Goal: Task Accomplishment & Management: Complete application form

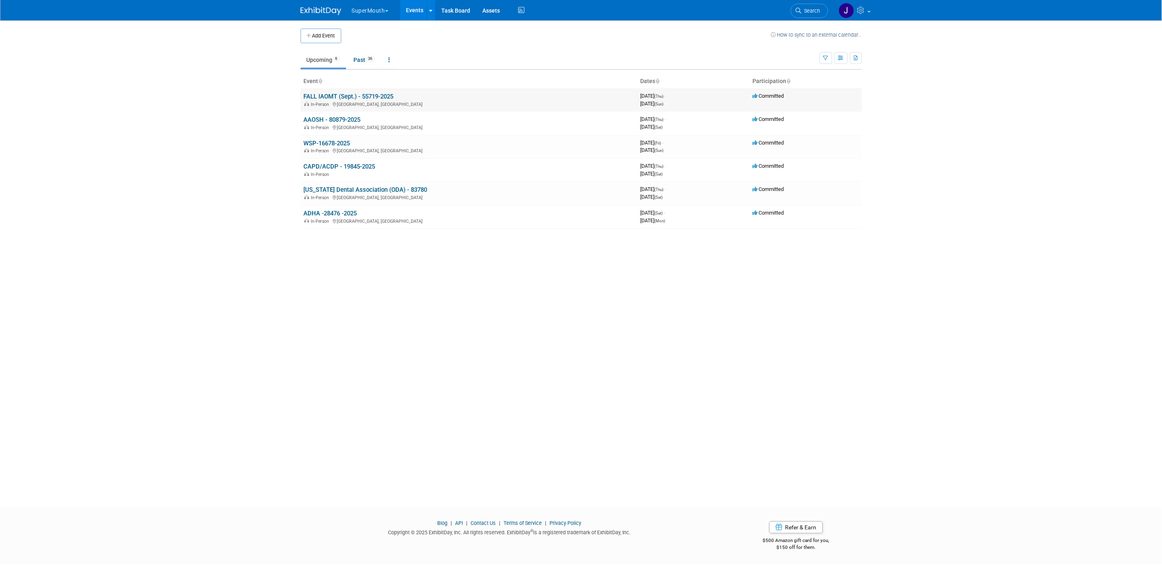
click at [343, 97] on link "FALL IAOMT (Sept.) - 55719-2025" at bounding box center [349, 96] width 90 height 7
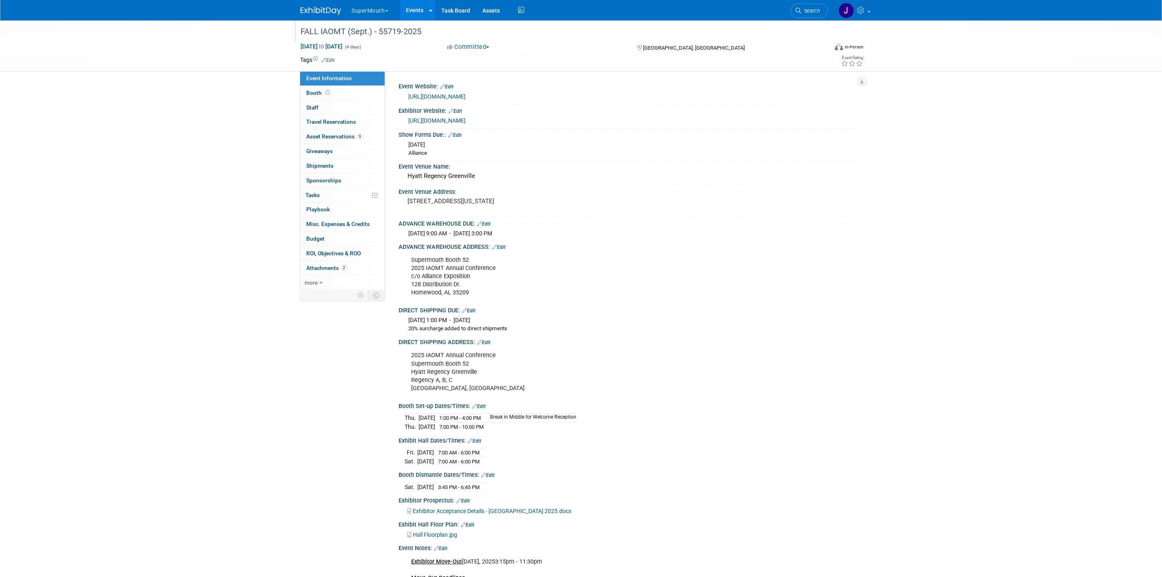
click at [387, 28] on div "FALL IAOMT (Sept.) - 55719-2025" at bounding box center [557, 31] width 518 height 15
click at [387, 28] on input "FALL IAOMT (Sept.) - 55719-2025" at bounding box center [513, 31] width 430 height 14
click at [345, 164] on link "0 Shipments 0" at bounding box center [342, 166] width 85 height 14
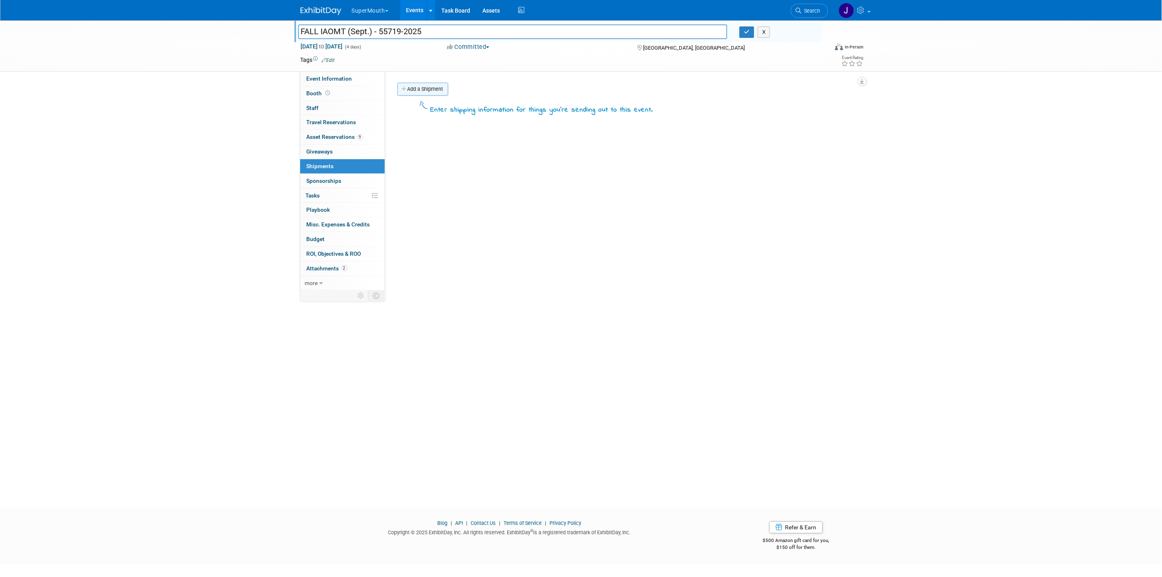
click at [439, 88] on link "Add a Shipment" at bounding box center [422, 89] width 51 height 13
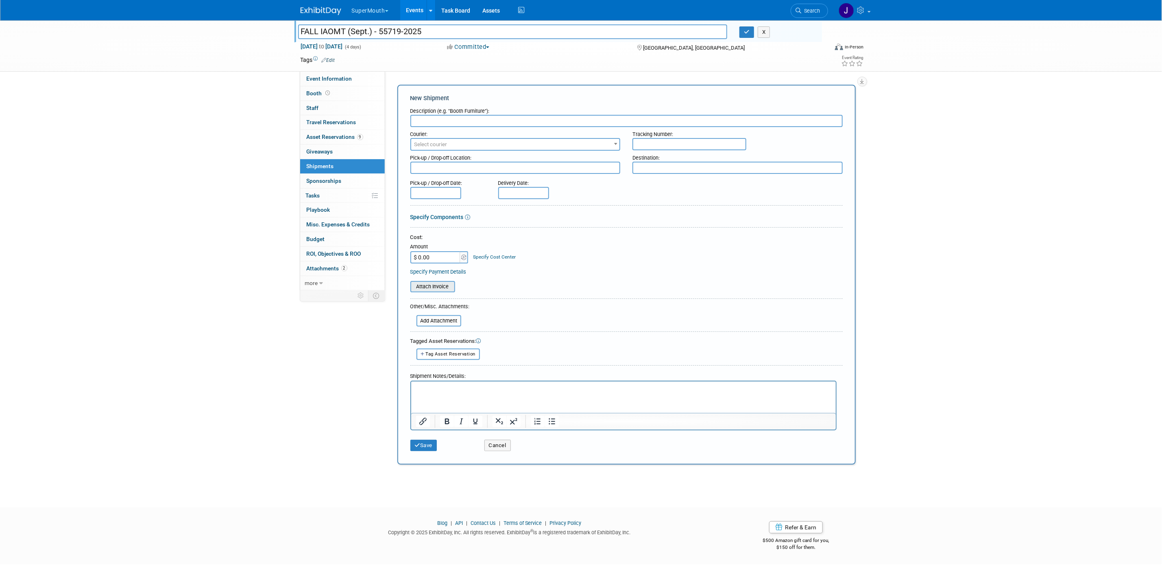
click at [443, 282] on input "file" at bounding box center [406, 287] width 97 height 10
click at [716, 140] on input "text" at bounding box center [690, 144] width 114 height 12
paste input "BOC20014920"
type input "BOC20014920"
click at [541, 118] on input "text" at bounding box center [627, 121] width 432 height 12
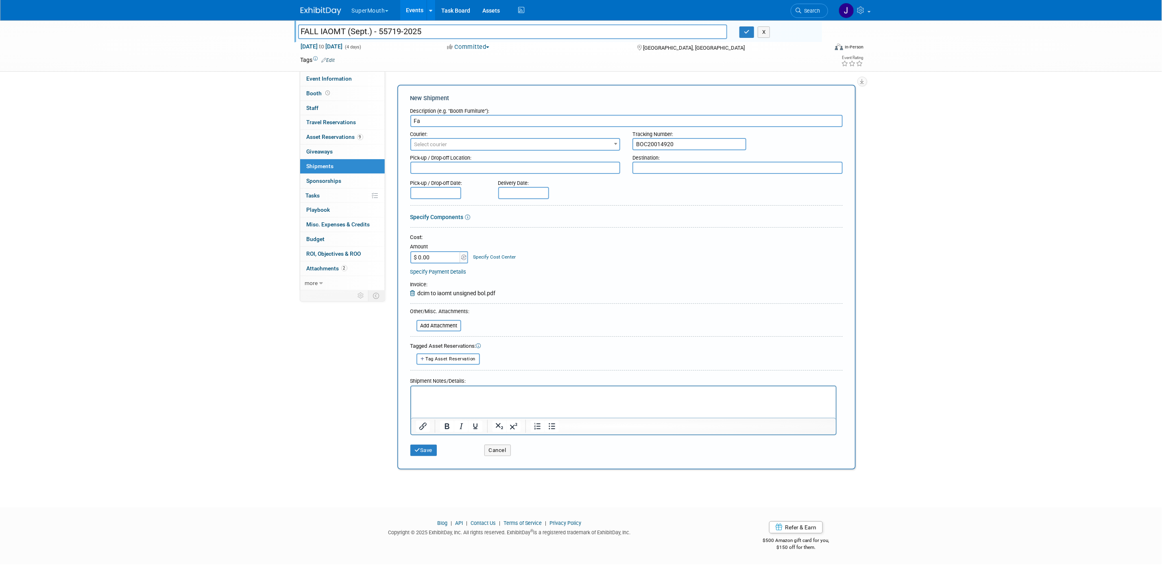
type input "F"
type input "2"
drag, startPoint x: 469, startPoint y: 120, endPoint x: 390, endPoint y: 123, distance: 79.4
click at [390, 123] on div "Event Website: Edit http://www.iaomt.org Exhibitor Website: Edit https://allian…" at bounding box center [623, 183] width 477 height 222
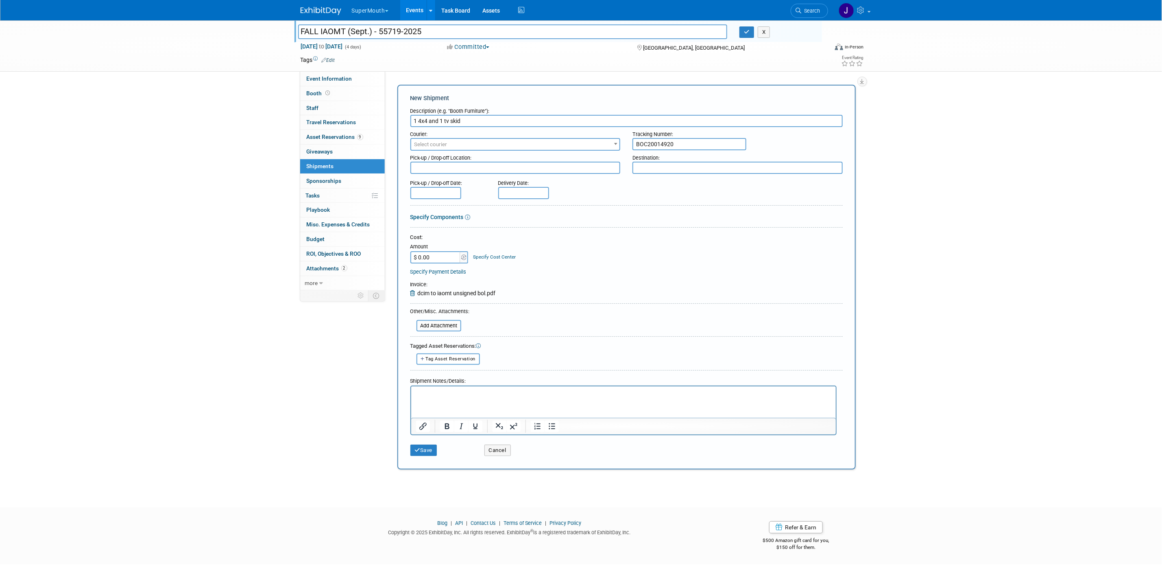
type input "1 4x4 and 1 tv skid"
click at [489, 387] on html at bounding box center [623, 391] width 425 height 11
click at [461, 393] on p "Used Unishippers. 1 4x4 and 1 tv skid. DCIM to" at bounding box center [623, 393] width 415 height 8
click at [474, 391] on p "Used Unishippers and ABF 1 4x4 and 1 tv skid. DCIM to" at bounding box center [623, 393] width 415 height 8
click at [627, 392] on p "Used Unishippers and through ABF. 1 4x4 and 1 tv skid. DCIM to" at bounding box center [623, 393] width 415 height 8
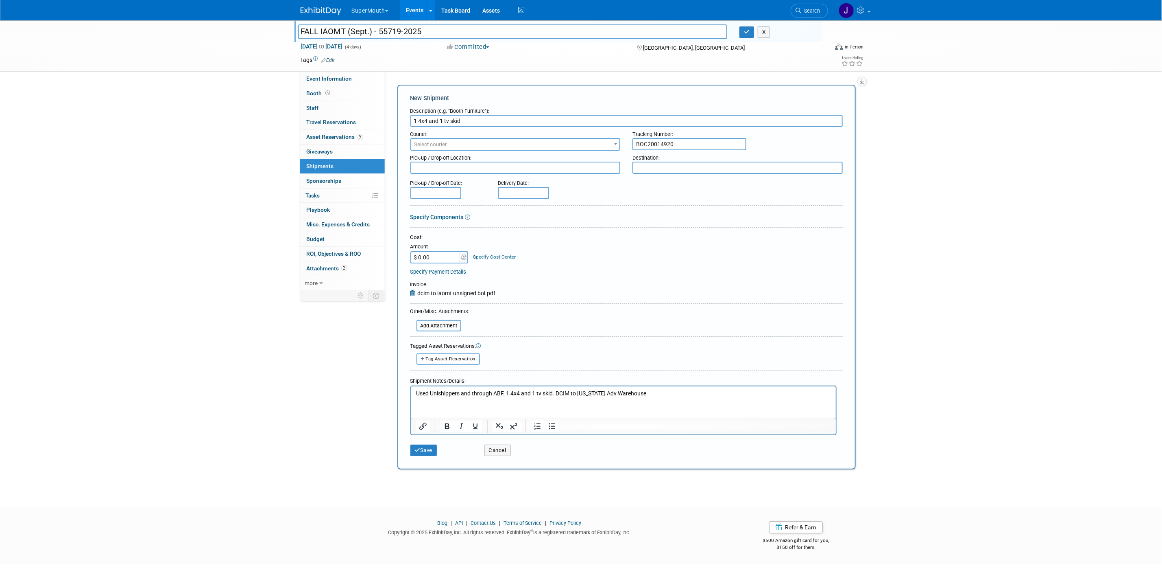
click at [593, 395] on p "Used Unishippers and through ABF. 1 4x4 and 1 tv skid. DCIM to Alabama Adv Ware…" at bounding box center [623, 393] width 415 height 8
click at [652, 391] on p "Used Unishippers and through ABF. 1 4x4 and 1 tv skid. DCIM to Fall IAOMT Adv W…" at bounding box center [623, 393] width 415 height 8
click at [441, 194] on body "SuperMouth Explore: My Workspaces 27 Go to Workspace: Accutron Axiodent BaseVac…" at bounding box center [581, 288] width 1162 height 577
click at [420, 208] on icon at bounding box center [419, 208] width 6 height 6
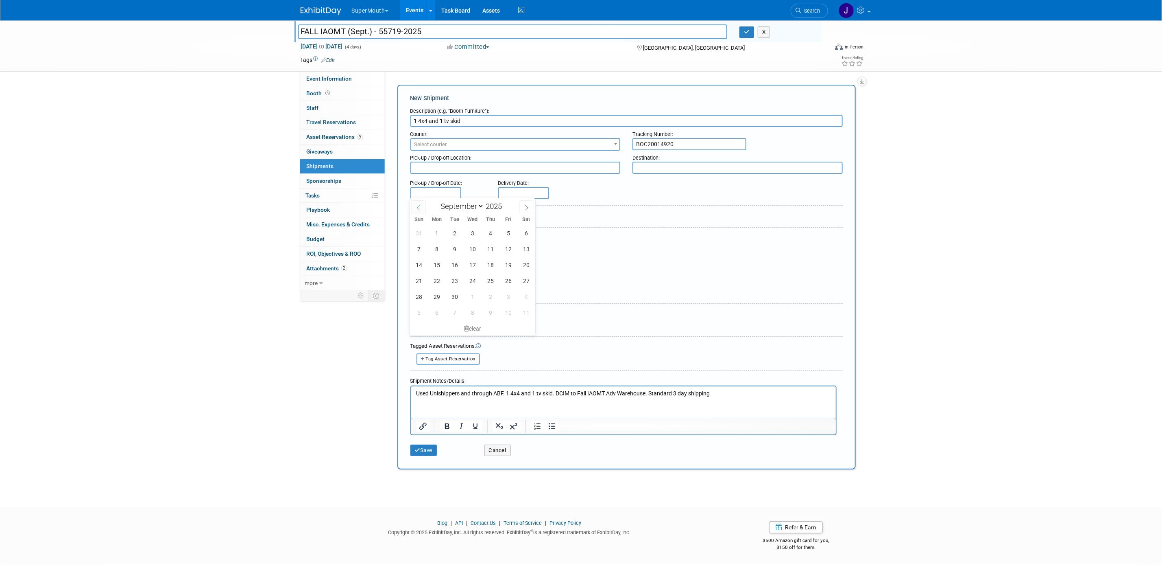
select select "7"
click at [476, 281] on span "20" at bounding box center [473, 281] width 16 height 16
type input "Aug 20, 2025"
click at [509, 187] on input "text" at bounding box center [523, 193] width 51 height 12
click at [527, 279] on span "22" at bounding box center [525, 281] width 16 height 16
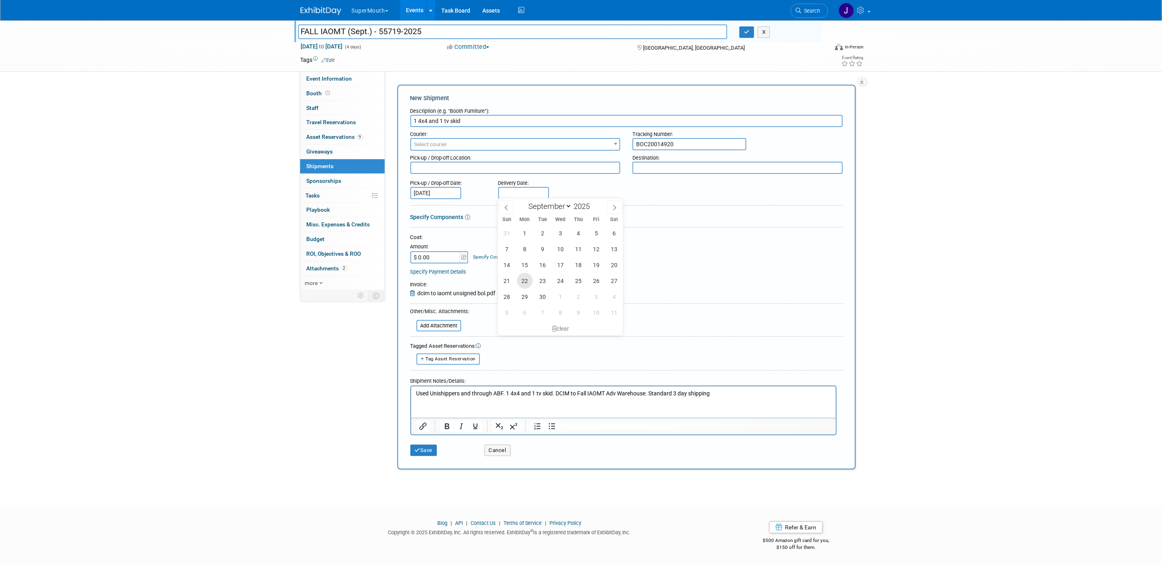
type input "Sep 22, 2025"
click at [524, 193] on input "Sep 22, 2025" at bounding box center [523, 193] width 51 height 12
click at [502, 209] on span at bounding box center [506, 207] width 15 height 14
select select "7"
click at [522, 295] on span "25" at bounding box center [525, 296] width 16 height 16
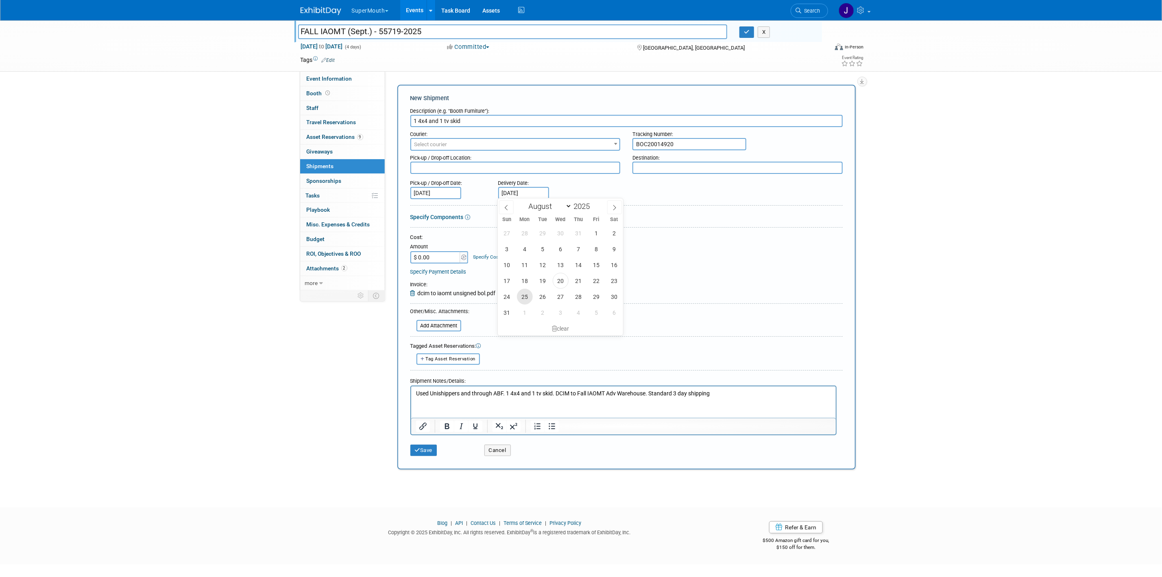
type input "Aug 25, 2025"
click at [535, 149] on span "Select courier" at bounding box center [515, 144] width 209 height 11
type input "abf"
select select "11"
click at [486, 170] on textarea at bounding box center [516, 168] width 210 height 12
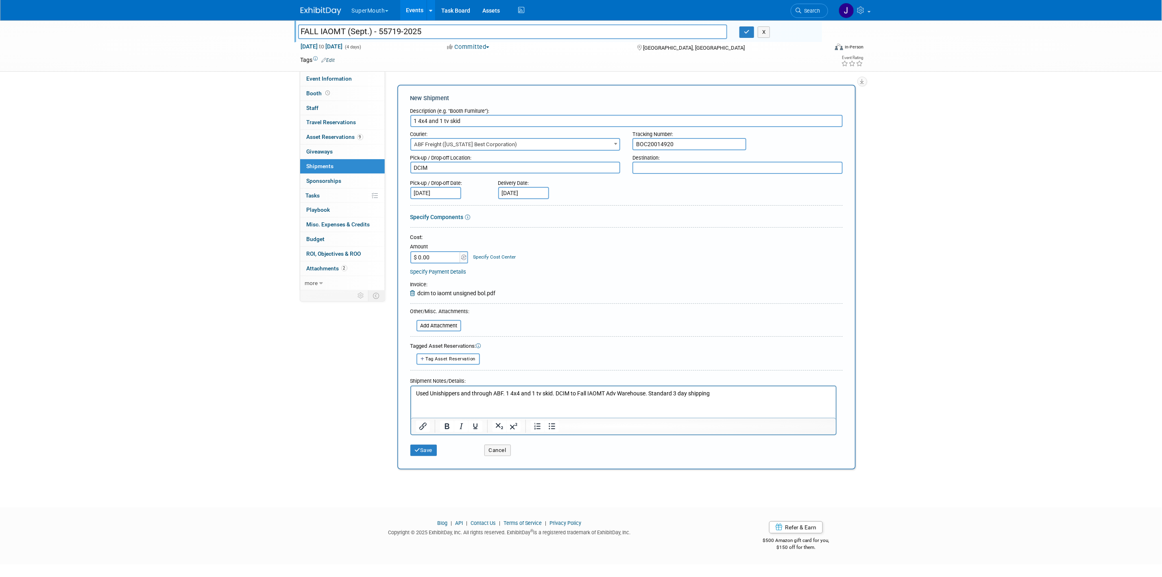
type textarea "DCIM"
drag, startPoint x: 635, startPoint y: 167, endPoint x: 745, endPoint y: 166, distance: 109.9
click at [745, 166] on textarea "IAOMT ADV Warehouse" at bounding box center [738, 168] width 210 height 12
paste textarea "1 4x4 and 1 tv skid"
drag, startPoint x: 688, startPoint y: 164, endPoint x: 603, endPoint y: 160, distance: 85.1
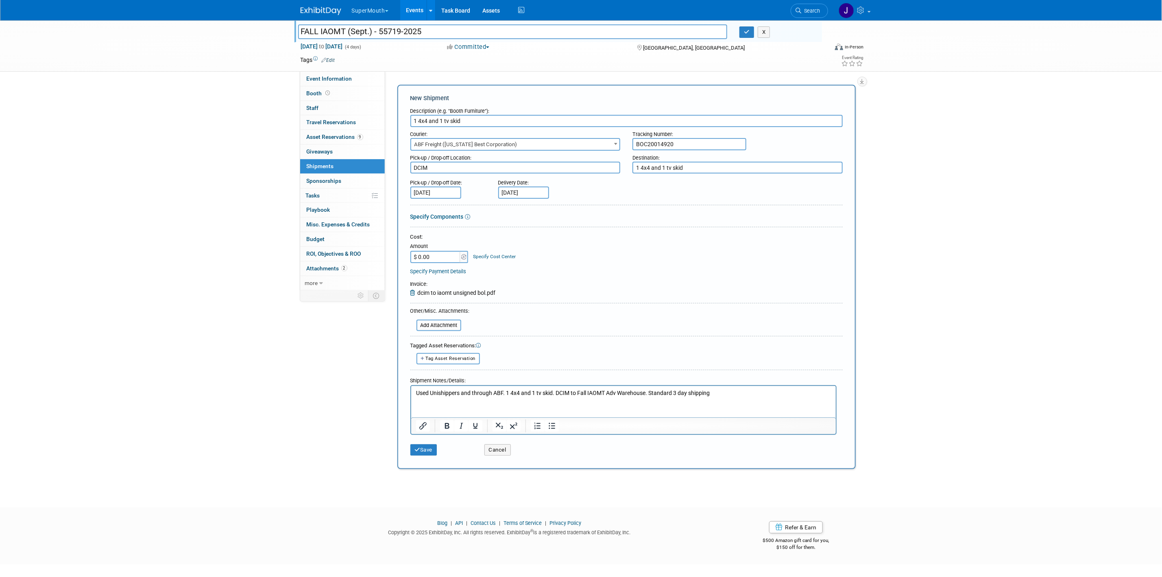
click at [603, 160] on div "Pick-up / Drop-off Location: DCIM Destination: 1 4x4 and 1 tv skid" at bounding box center [626, 162] width 445 height 23
drag, startPoint x: 724, startPoint y: 165, endPoint x: 619, endPoint y: 179, distance: 105.9
click at [619, 179] on form "Description (e.g. "Booth Furniture"): 1 4x4 and 1 tv skid Courier: 007EX 17 Pos…" at bounding box center [627, 282] width 432 height 356
type textarea "IAOMT Adv Whse"
click at [527, 115] on input "1 4x4 and 1 tv skid" at bounding box center [627, 121] width 432 height 12
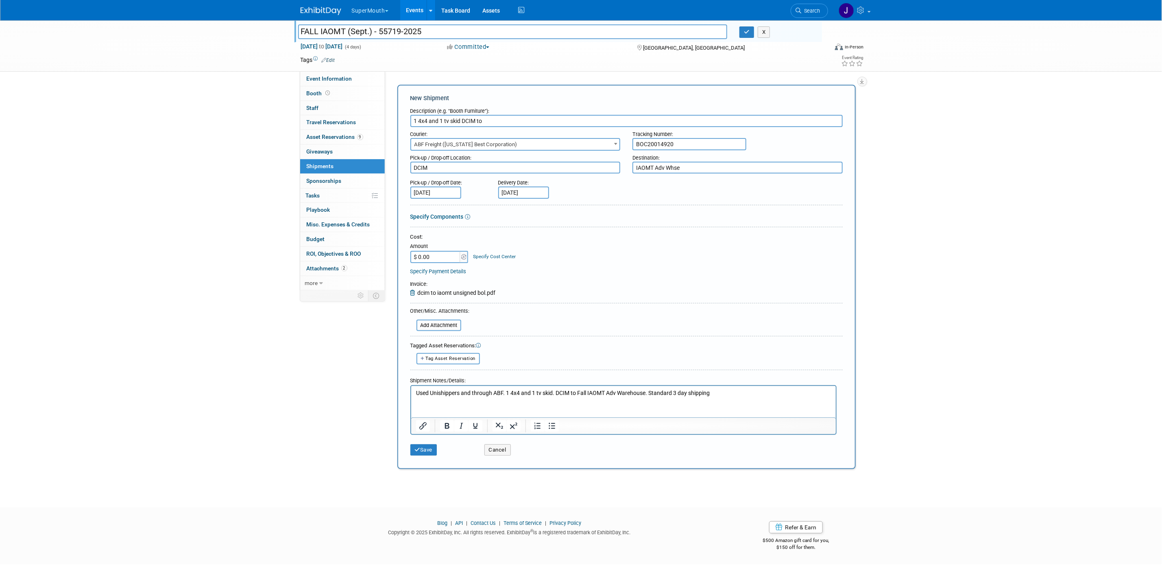
paste input "IAOMT Adv Whse"
click at [462, 119] on input "1 4x4 and 1 tv skid DCIM to IAOMT Adv Whse" at bounding box center [627, 121] width 432 height 12
drag, startPoint x: 459, startPoint y: 116, endPoint x: 411, endPoint y: 120, distance: 47.7
click at [411, 120] on input "1 4x4 and 1 tv skid - DCIM to IAOMT Adv Whse" at bounding box center [627, 121] width 432 height 12
click at [459, 117] on input "1 4x4 and 1 tv skid - DCIM to IAOMT Adv Whse" at bounding box center [627, 121] width 432 height 12
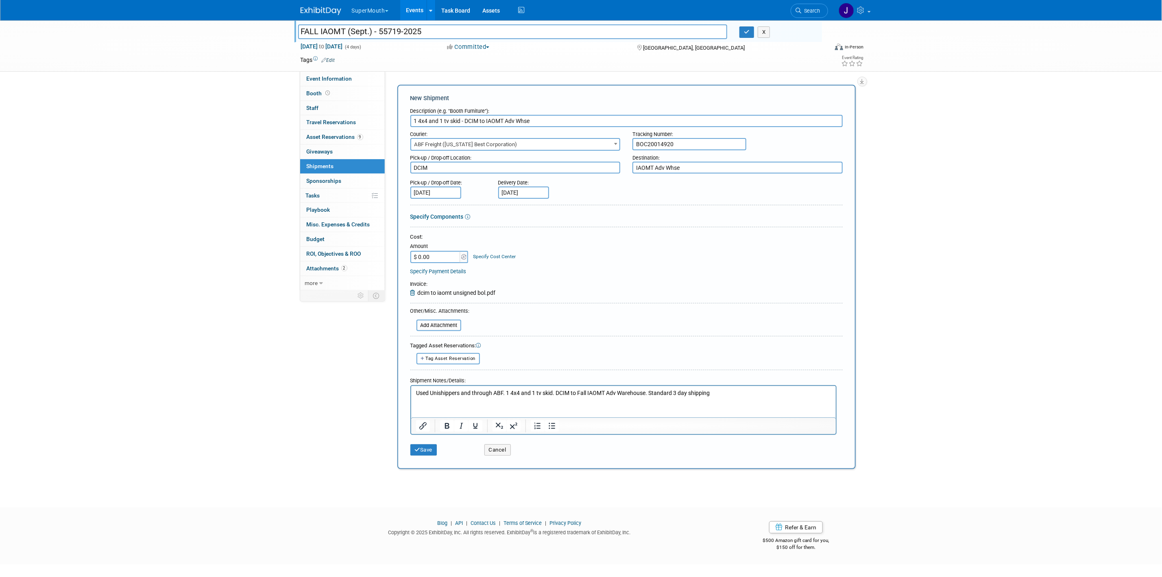
click at [459, 120] on input "1 4x4 and 1 tv skid - DCIM to IAOMT Adv Whse" at bounding box center [627, 121] width 432 height 12
drag, startPoint x: 459, startPoint y: 120, endPoint x: 414, endPoint y: 120, distance: 45.6
click at [414, 120] on input "1 4x4 and 1 tv skid - DCIM to IAOMT Adv Whse" at bounding box center [627, 121] width 432 height 12
type input "1 Skid, 1 4x4 - DCIM to IAOMT Adv Whse"
click at [426, 447] on button "Save" at bounding box center [424, 449] width 27 height 11
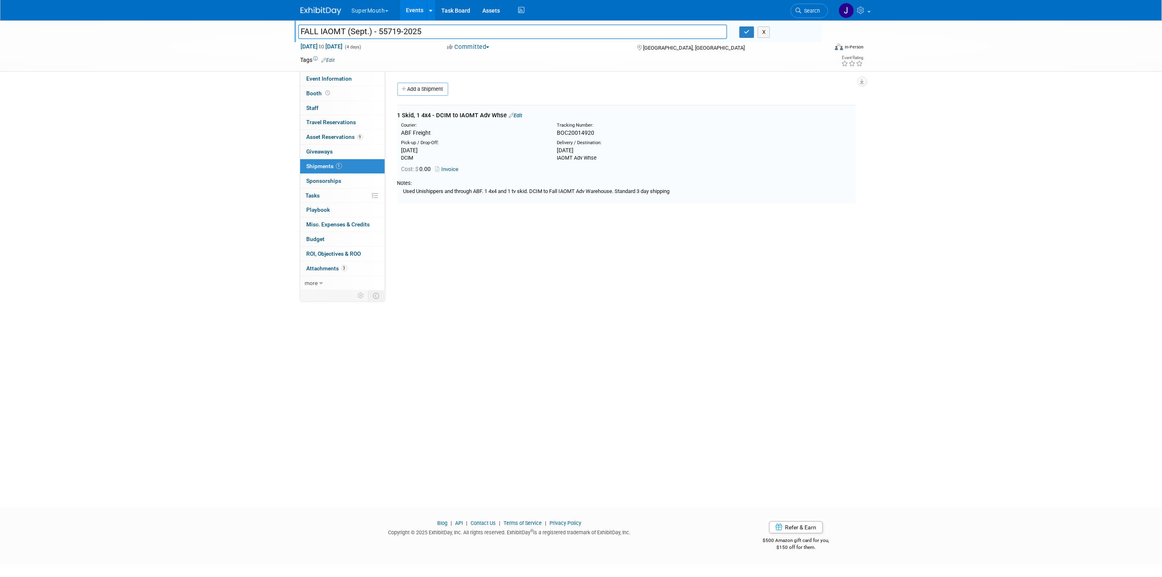
click at [519, 110] on td "1 Skid, 1 4x4 - DCIM to IAOMT Adv Whse Edit Courier: ABF Freight Tracking Numbe…" at bounding box center [626, 154] width 459 height 98
click at [519, 111] on div "1 Skid, 1 4x4 - DCIM to IAOMT Adv Whse Edit" at bounding box center [626, 115] width 459 height 9
click at [520, 118] on div "1 Skid, 1 4x4 - DCIM to IAOMT Adv Whse Edit" at bounding box center [626, 115] width 459 height 9
click at [518, 111] on div "1 Skid, 1 4x4 - DCIM to IAOMT Adv Whse Edit" at bounding box center [626, 115] width 459 height 9
click at [518, 112] on link "Edit" at bounding box center [515, 115] width 13 height 6
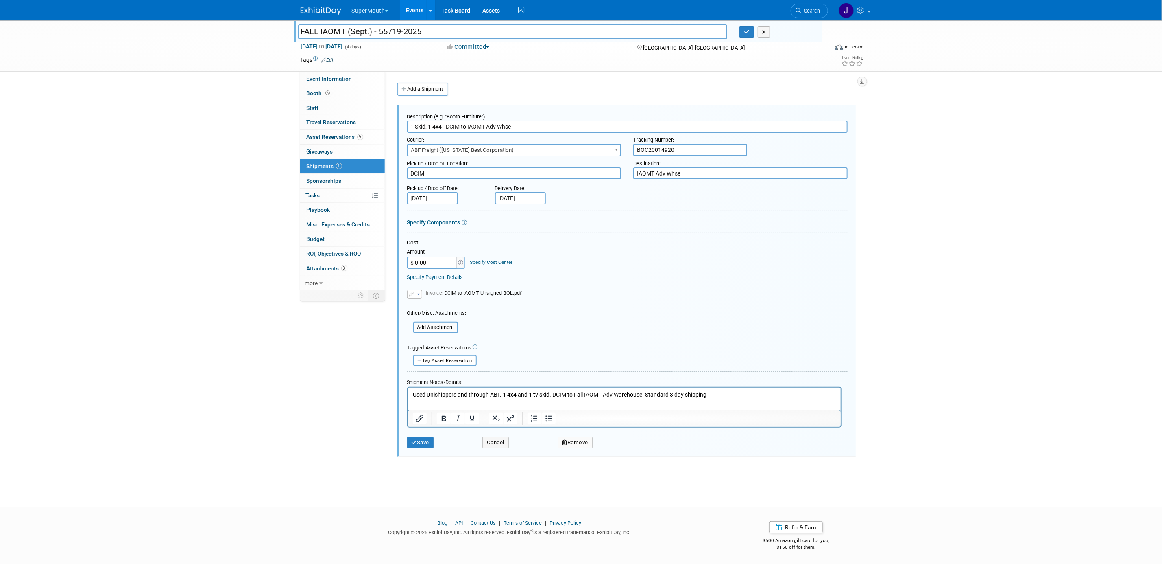
click at [524, 196] on input "Aug 25, 2025" at bounding box center [520, 198] width 51 height 12
click at [536, 300] on span "26" at bounding box center [539, 303] width 16 height 16
type input "Aug 26, 2025"
click at [742, 390] on p "Used Unishippers and through ABF. 1 4x4 and 1 tv skid. DCIM to Fall IAOMT Adv W…" at bounding box center [625, 394] width 424 height 8
click at [409, 438] on button "Save" at bounding box center [420, 442] width 27 height 11
